Goal: Task Accomplishment & Management: Manage account settings

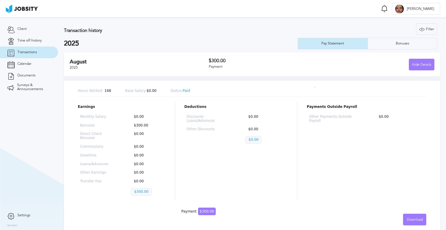
click at [18, 139] on section "Client Time off history Transactions Calendar Documents Surveys & Announcements" at bounding box center [29, 113] width 58 height 192
click at [25, 123] on section "Client Time off history Transactions Calendar Documents Surveys & Announcements" at bounding box center [29, 113] width 58 height 192
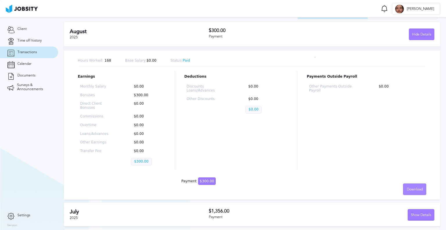
scroll to position [29, 0]
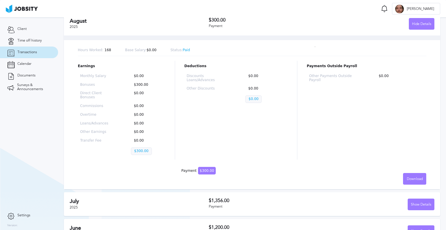
scroll to position [116, 0]
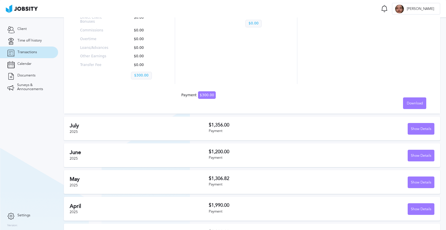
click at [36, 135] on section "Client Time off history Transactions Calendar Documents Surveys & Announcements" at bounding box center [29, 113] width 58 height 192
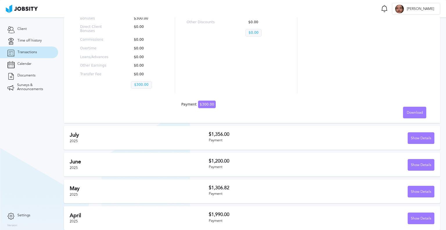
scroll to position [116, 0]
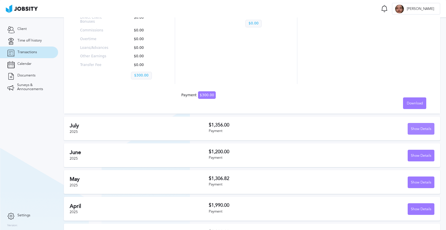
click at [429, 132] on div "Show Details" at bounding box center [421, 129] width 26 height 12
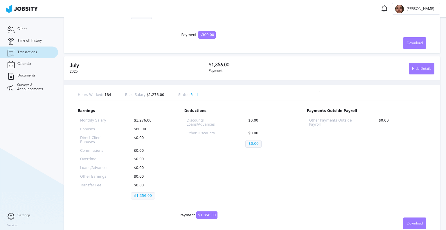
scroll to position [203, 0]
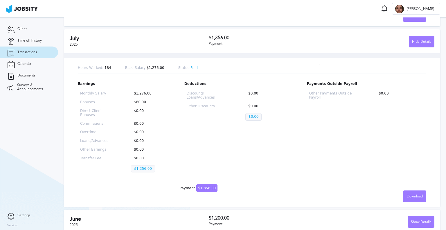
click at [248, 116] on p "$0.00" at bounding box center [253, 117] width 16 height 8
click at [70, 144] on div "Hours Worked: 184 Base Salary: $1,276.00 Status: Paid Earnings Monthly Salary $…" at bounding box center [252, 129] width 376 height 153
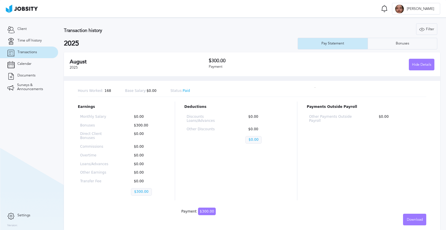
drag, startPoint x: 397, startPoint y: 30, endPoint x: 401, endPoint y: 37, distance: 8.1
click at [399, 33] on div "Filter Years 2025" at bounding box center [352, 29] width 169 height 12
click at [422, 32] on div "Filter" at bounding box center [426, 30] width 21 height 12
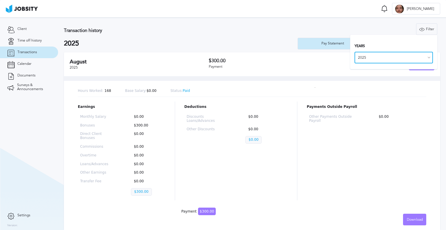
click at [399, 55] on input "2025" at bounding box center [393, 58] width 78 height 12
click at [374, 57] on input "2025" at bounding box center [393, 58] width 78 height 12
click at [27, 82] on link "Surveys & Announcements" at bounding box center [29, 87] width 58 height 12
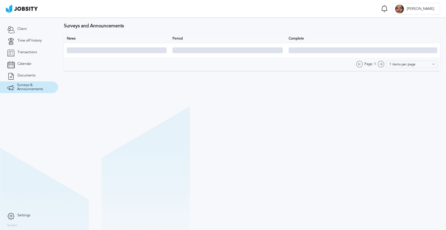
type input "10 items per page"
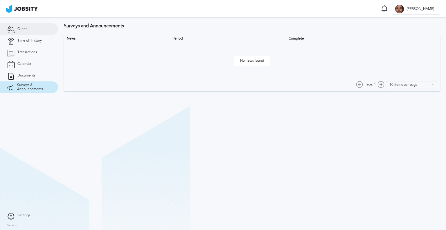
click at [27, 24] on link "Client" at bounding box center [29, 29] width 58 height 12
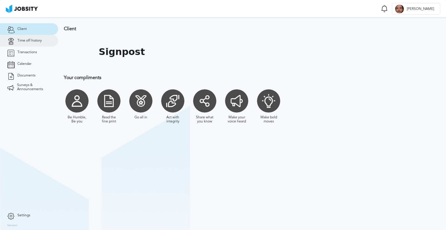
click at [26, 43] on link "Time off history" at bounding box center [29, 41] width 58 height 12
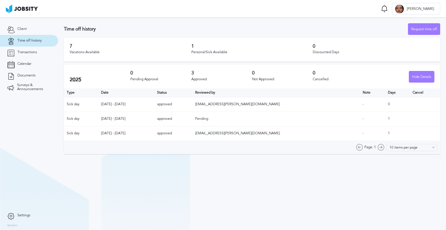
click at [31, 154] on section "Client Time off history Transactions Calendar Documents Surveys & Announcements" at bounding box center [29, 113] width 58 height 192
click at [48, 167] on section "Client Time off history Transactions Calendar Documents Surveys & Announcements" at bounding box center [29, 113] width 58 height 192
click at [69, 193] on section "Time off history Request time off 7 Vacations Available 1 Personal/Sick Availab…" at bounding box center [252, 123] width 388 height 212
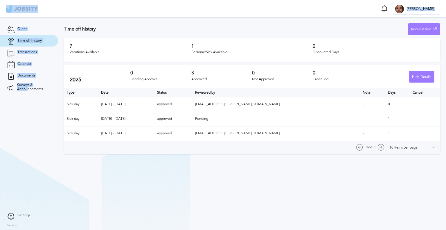
drag, startPoint x: 12, startPoint y: 205, endPoint x: -14, endPoint y: 205, distance: 25.8
click at [0, 205] on html "Time off Notifications Mark all as seen No notifications to show ... C [PERSON_…" at bounding box center [223, 115] width 446 height 230
click at [22, 136] on section "Client Time off history Transactions Calendar Documents Surveys & Announcements" at bounding box center [29, 113] width 58 height 192
